Goal: Contribute content

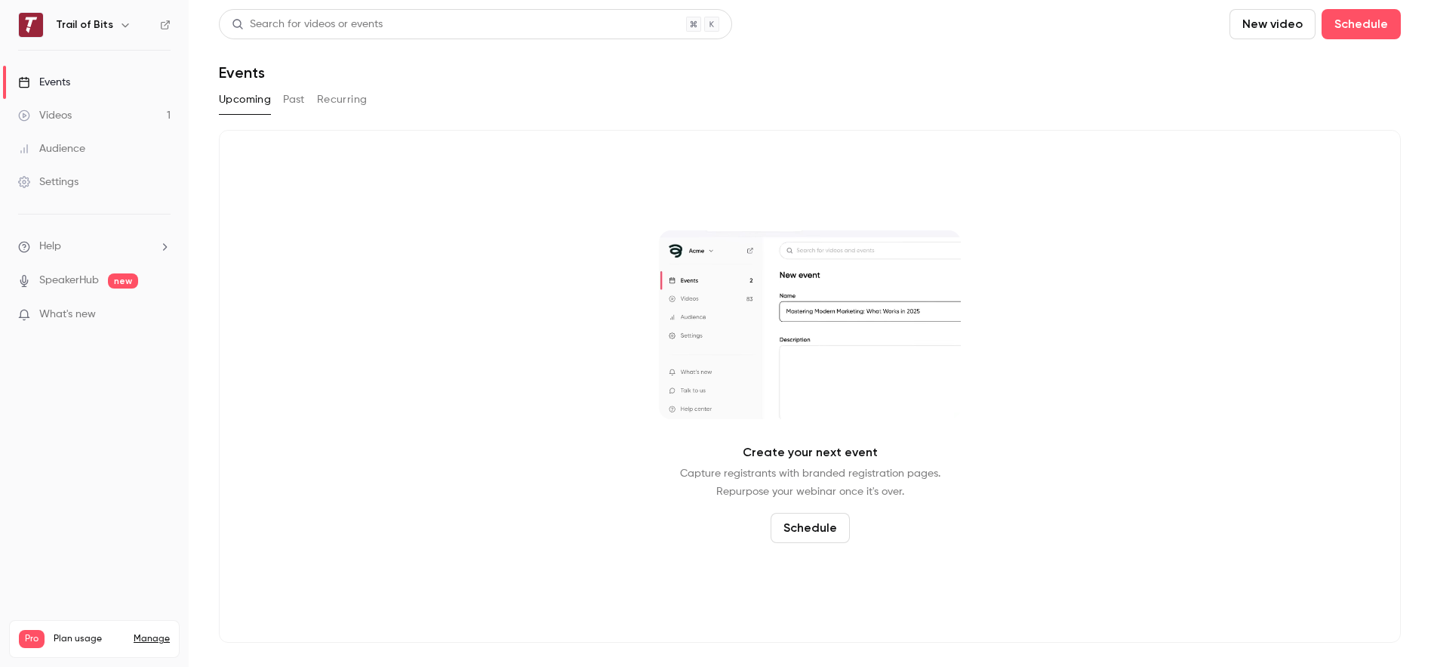
click at [70, 113] on div "Videos" at bounding box center [45, 115] width 54 height 15
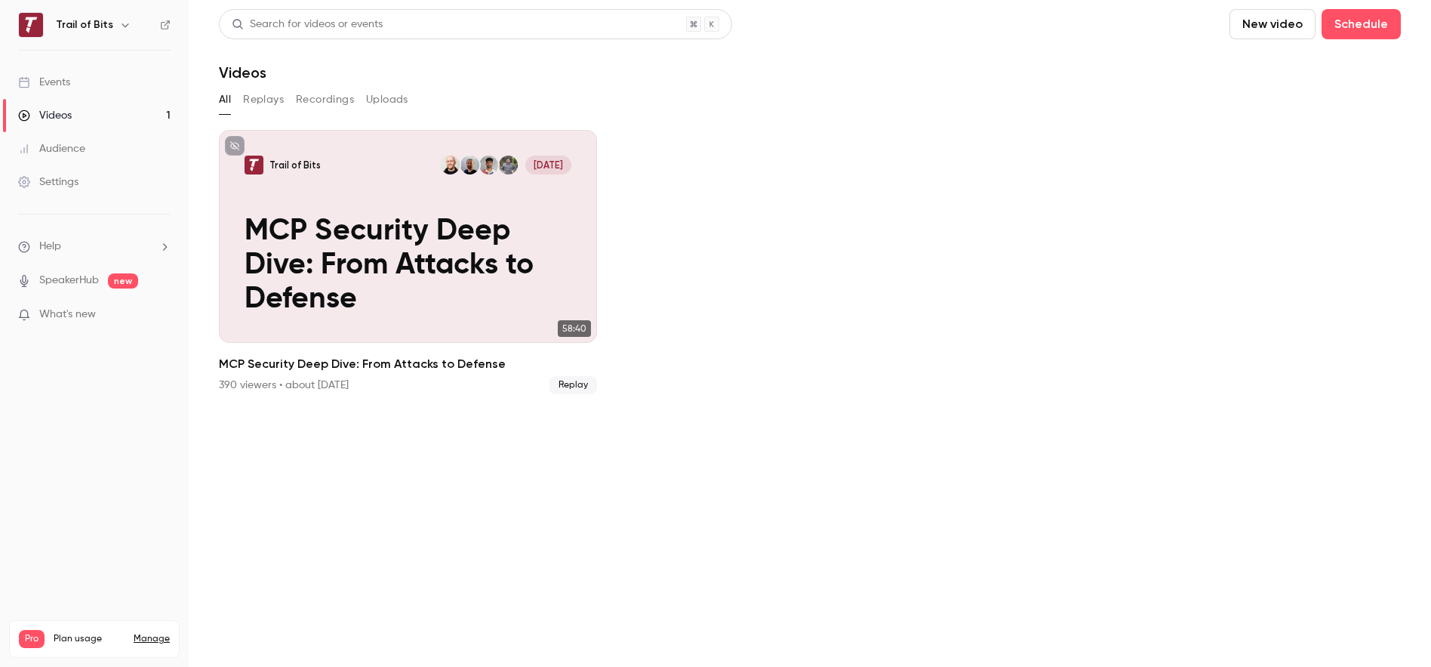
click at [390, 103] on button "Uploads" at bounding box center [387, 100] width 42 height 24
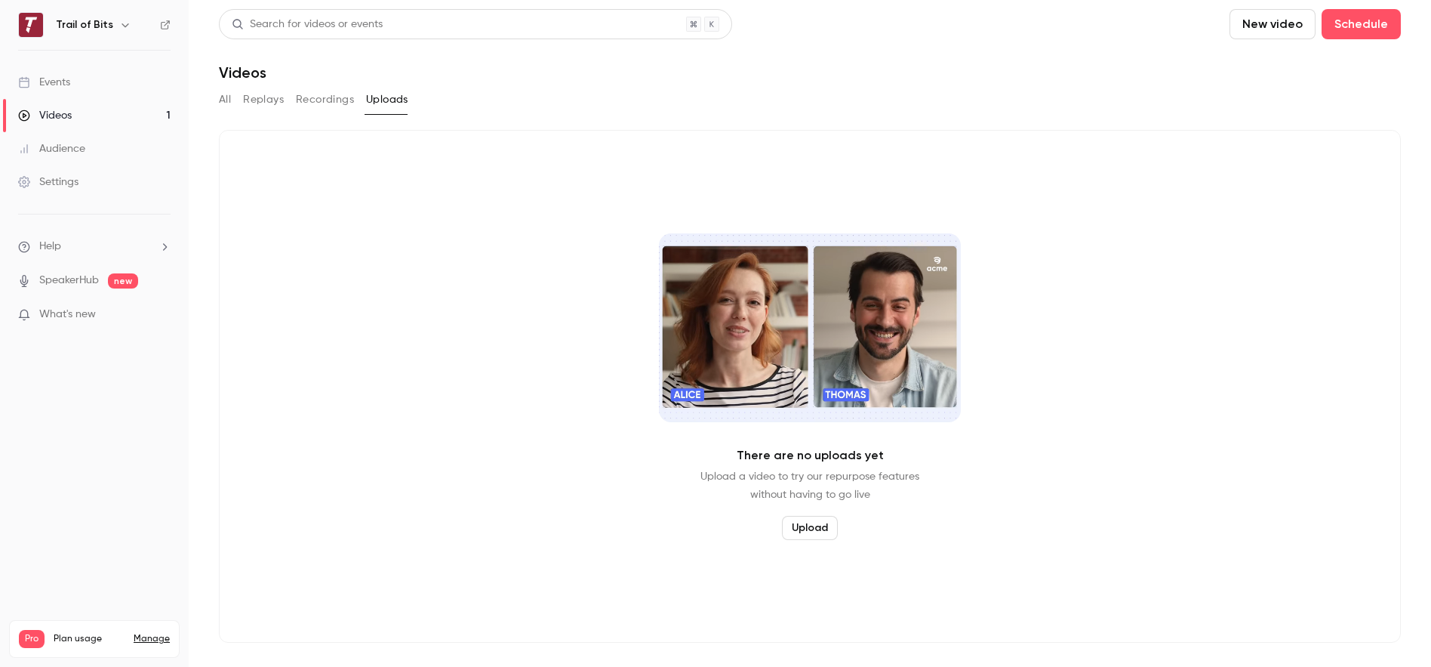
click at [822, 528] on button "Upload" at bounding box center [810, 528] width 56 height 24
